Goal: Task Accomplishment & Management: Use online tool/utility

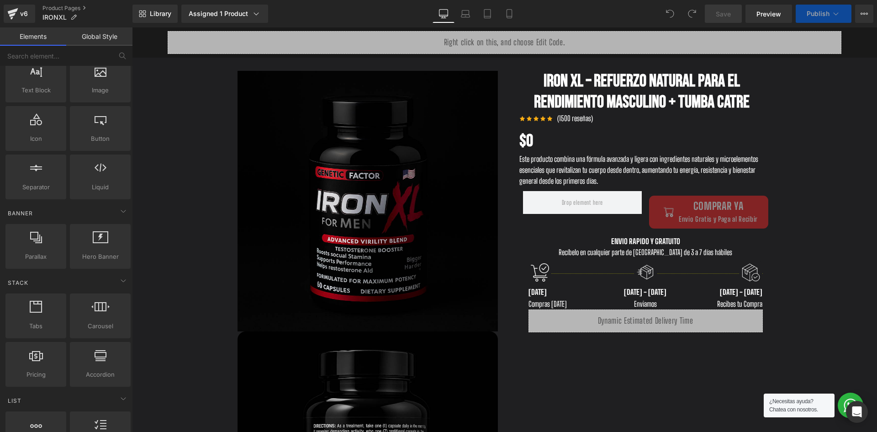
scroll to position [274, 0]
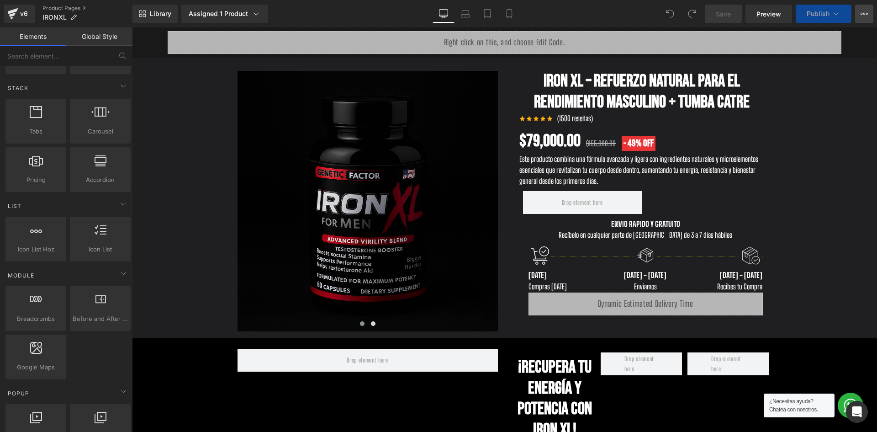
click at [858, 16] on button "View Live Page View with current Template Save Template to Library Schedule Pub…" at bounding box center [864, 14] width 18 height 18
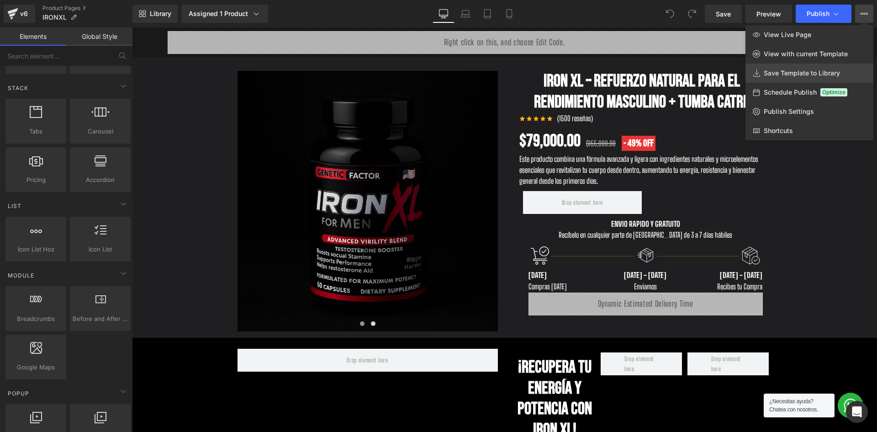
click at [802, 73] on span "Save Template to Library" at bounding box center [802, 73] width 76 height 8
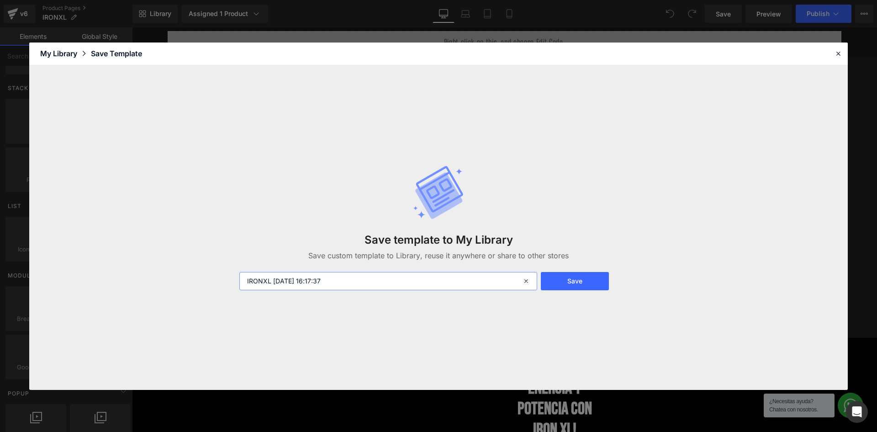
drag, startPoint x: 423, startPoint y: 281, endPoint x: 271, endPoint y: 279, distance: 152.1
click at [271, 279] on input "IRONXL [DATE] 16:17:37" at bounding box center [388, 281] width 298 height 18
type input "IRONXL"
click at [583, 285] on button "Save" at bounding box center [575, 281] width 68 height 18
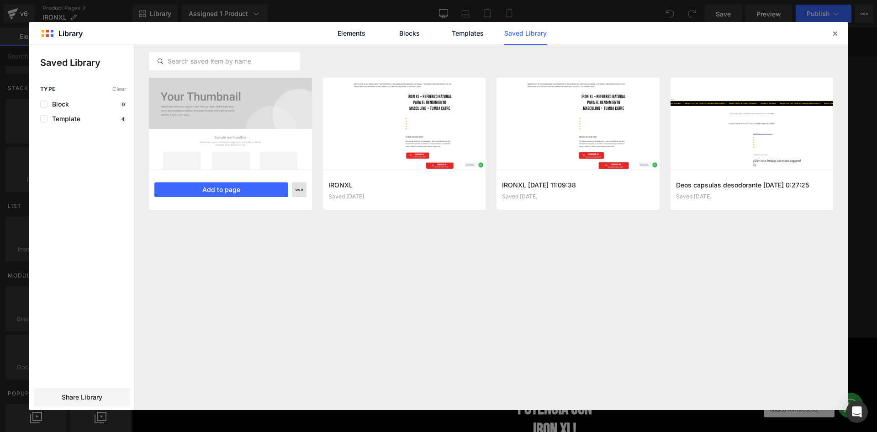
click at [301, 190] on icon "button" at bounding box center [299, 189] width 7 height 7
click at [434, 249] on div at bounding box center [438, 227] width 819 height 365
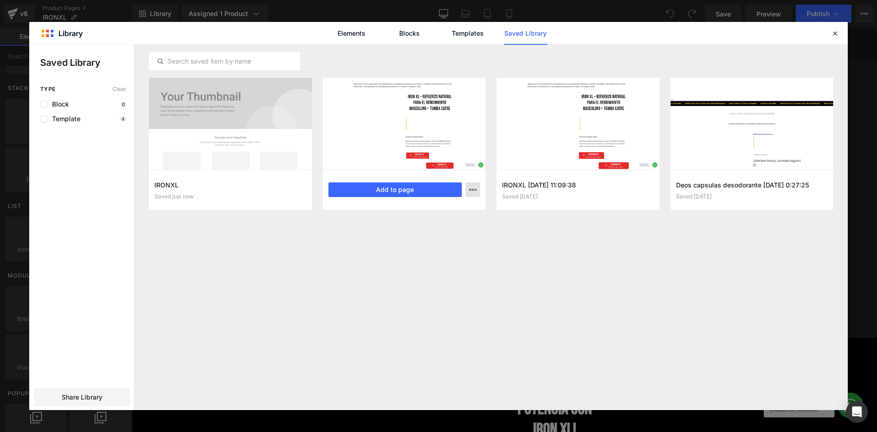
click at [468, 191] on button "button" at bounding box center [472, 189] width 15 height 15
click at [499, 298] on div at bounding box center [438, 227] width 819 height 365
click at [412, 34] on link "Blocks" at bounding box center [409, 33] width 43 height 23
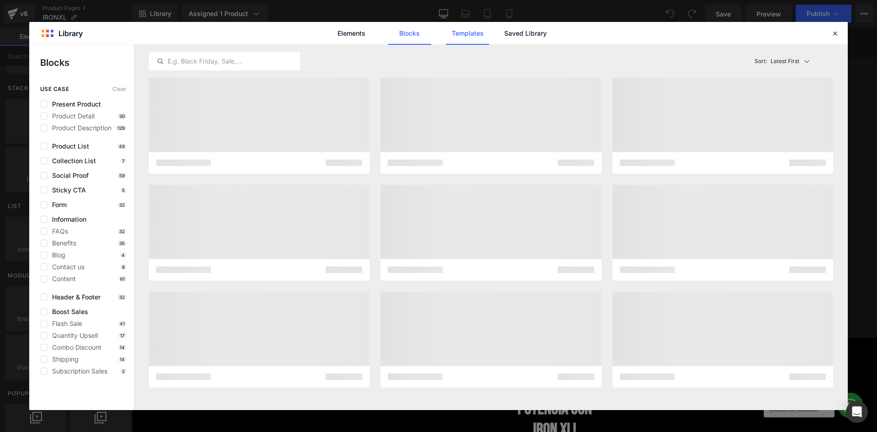
click at [472, 29] on link "Templates" at bounding box center [467, 33] width 43 height 23
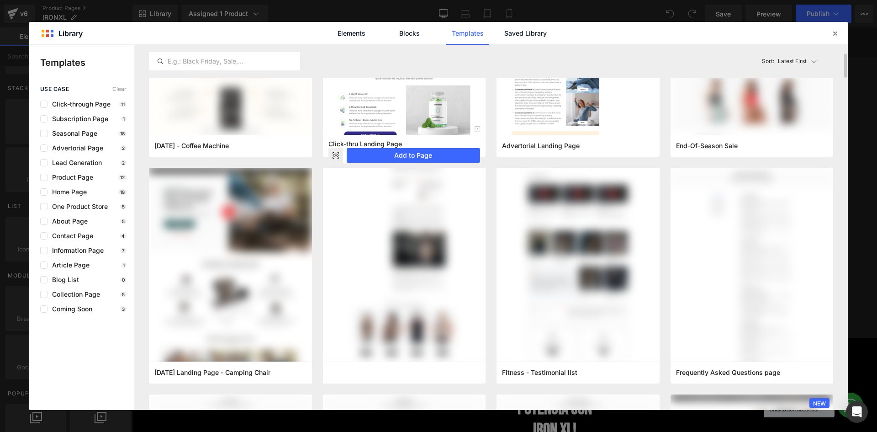
scroll to position [0, 0]
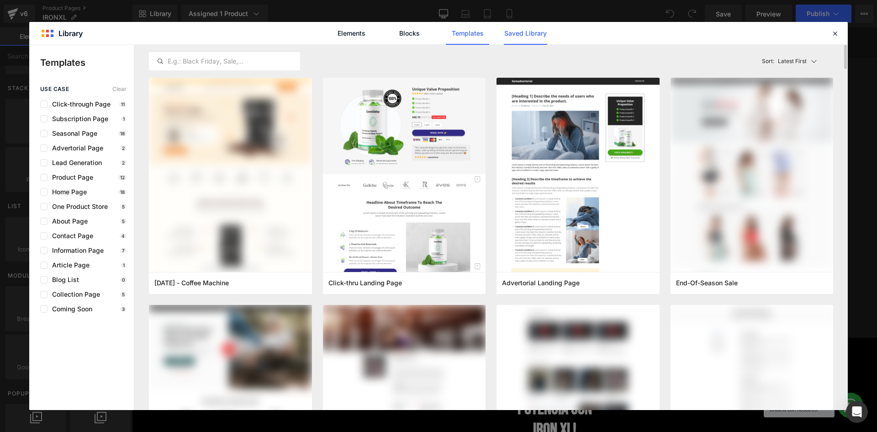
click at [508, 33] on link "Saved Library" at bounding box center [525, 33] width 43 height 23
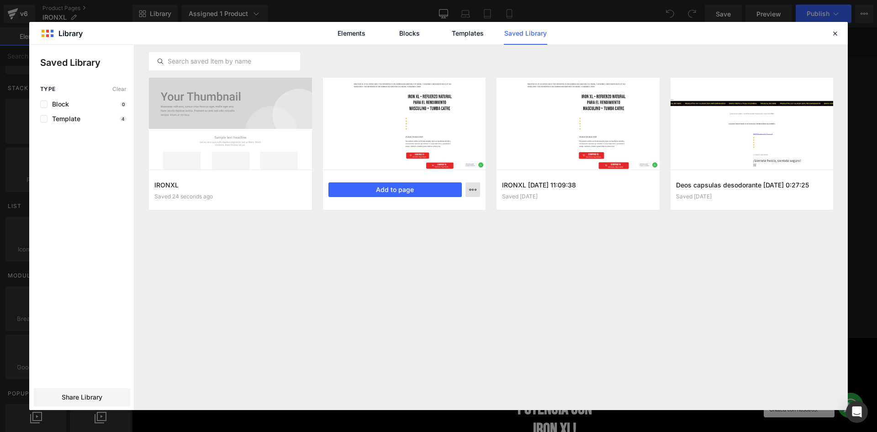
click at [474, 190] on icon "button" at bounding box center [472, 189] width 7 height 7
click at [418, 184] on div at bounding box center [438, 227] width 819 height 365
click at [424, 130] on div at bounding box center [404, 124] width 163 height 92
click at [470, 188] on icon "button" at bounding box center [472, 189] width 7 height 7
click at [264, 232] on div at bounding box center [438, 227] width 819 height 365
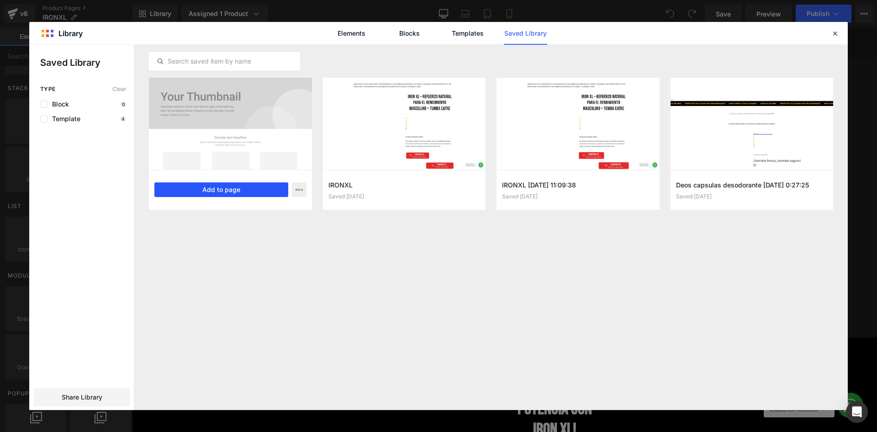
click at [200, 185] on button "Add to page" at bounding box center [221, 189] width 134 height 15
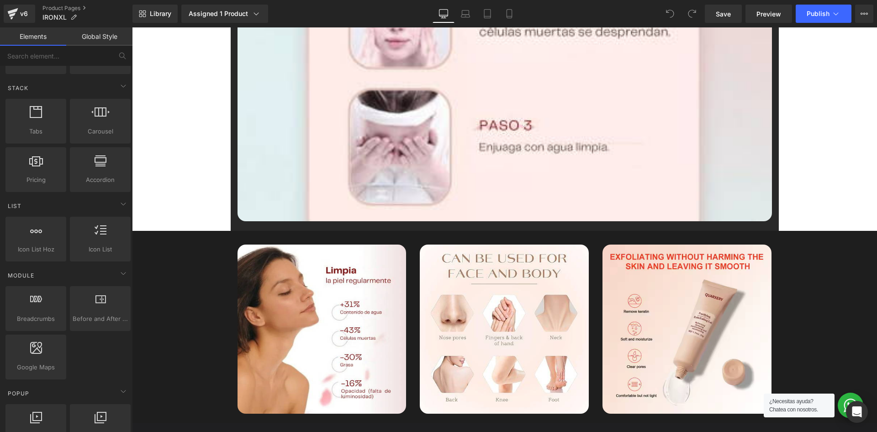
scroll to position [4547, 0]
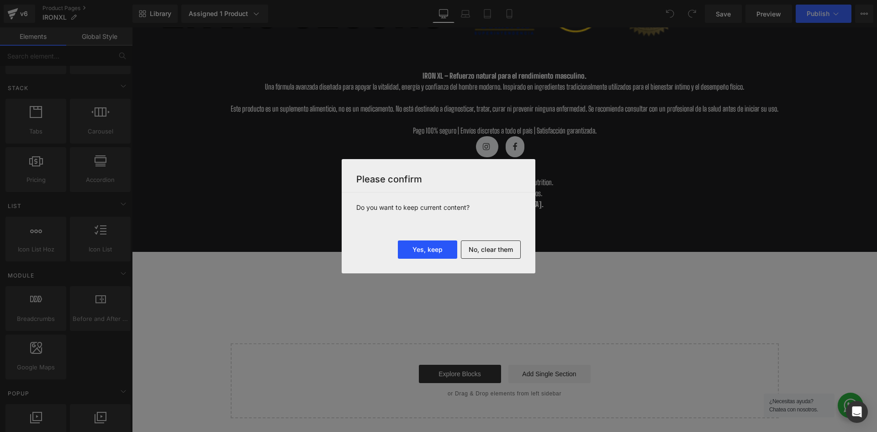
click at [415, 244] on button "Yes, keep" at bounding box center [427, 249] width 59 height 18
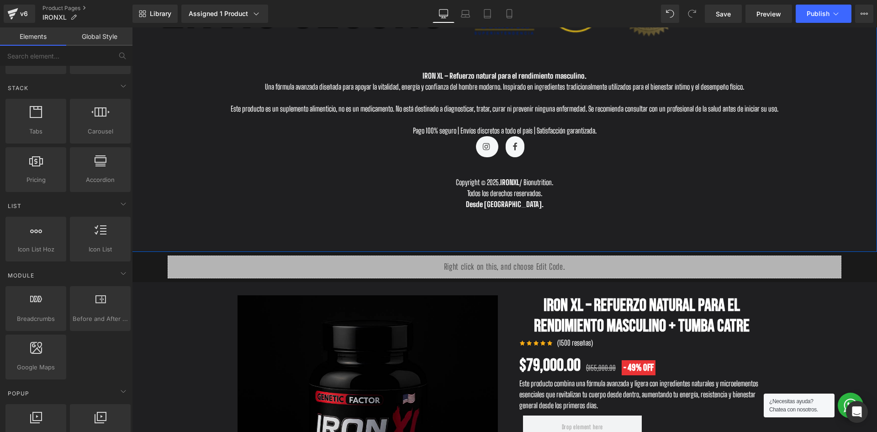
scroll to position [4530, 0]
